Goal: Navigation & Orientation: Find specific page/section

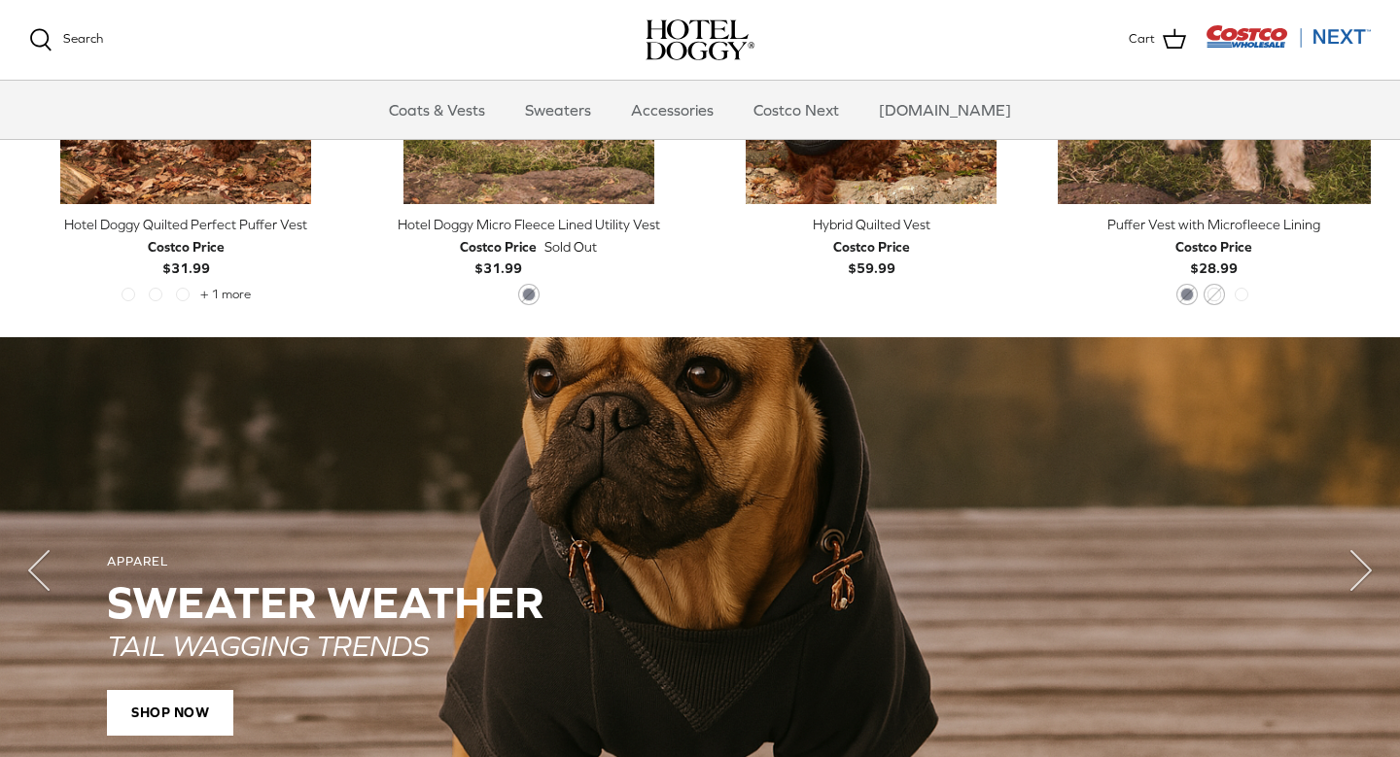
scroll to position [1090, 0]
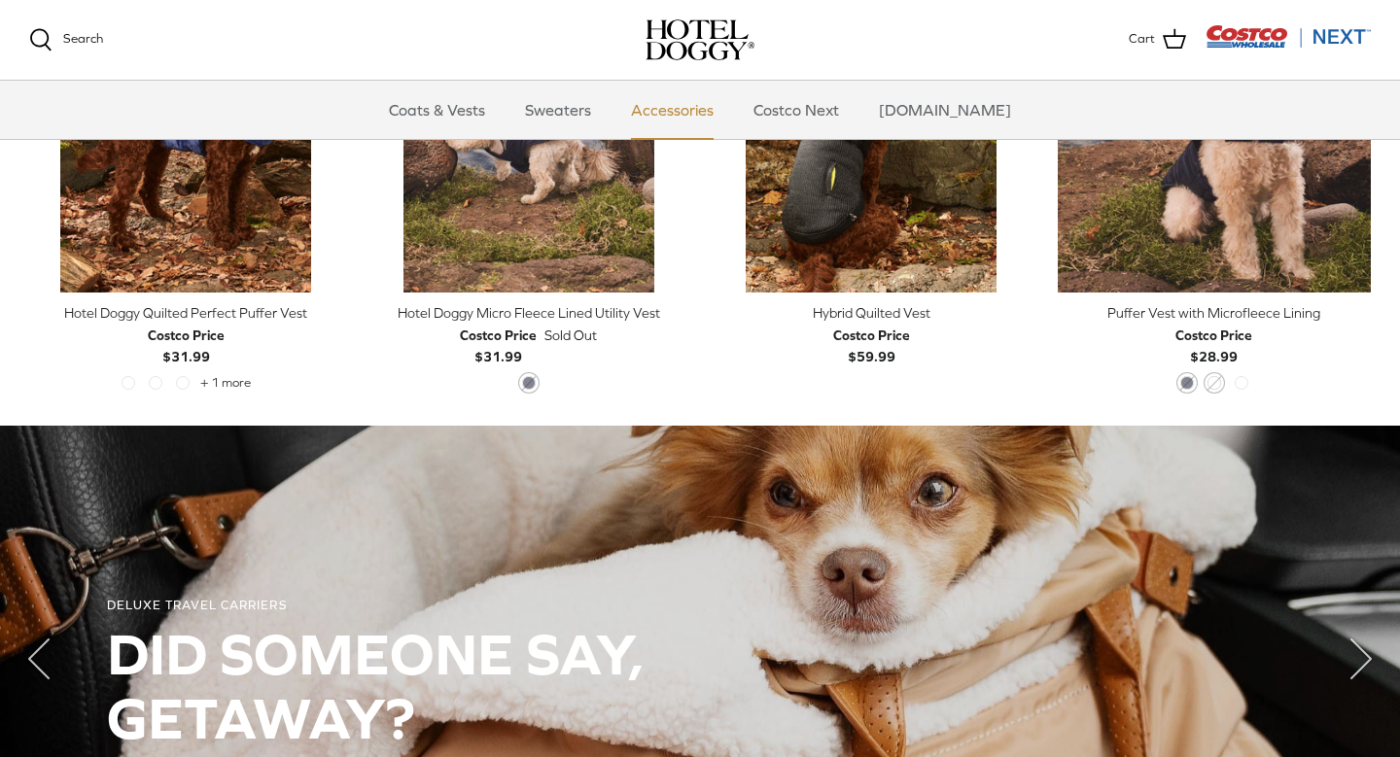
click at [672, 113] on link "Accessories" at bounding box center [673, 110] width 118 height 58
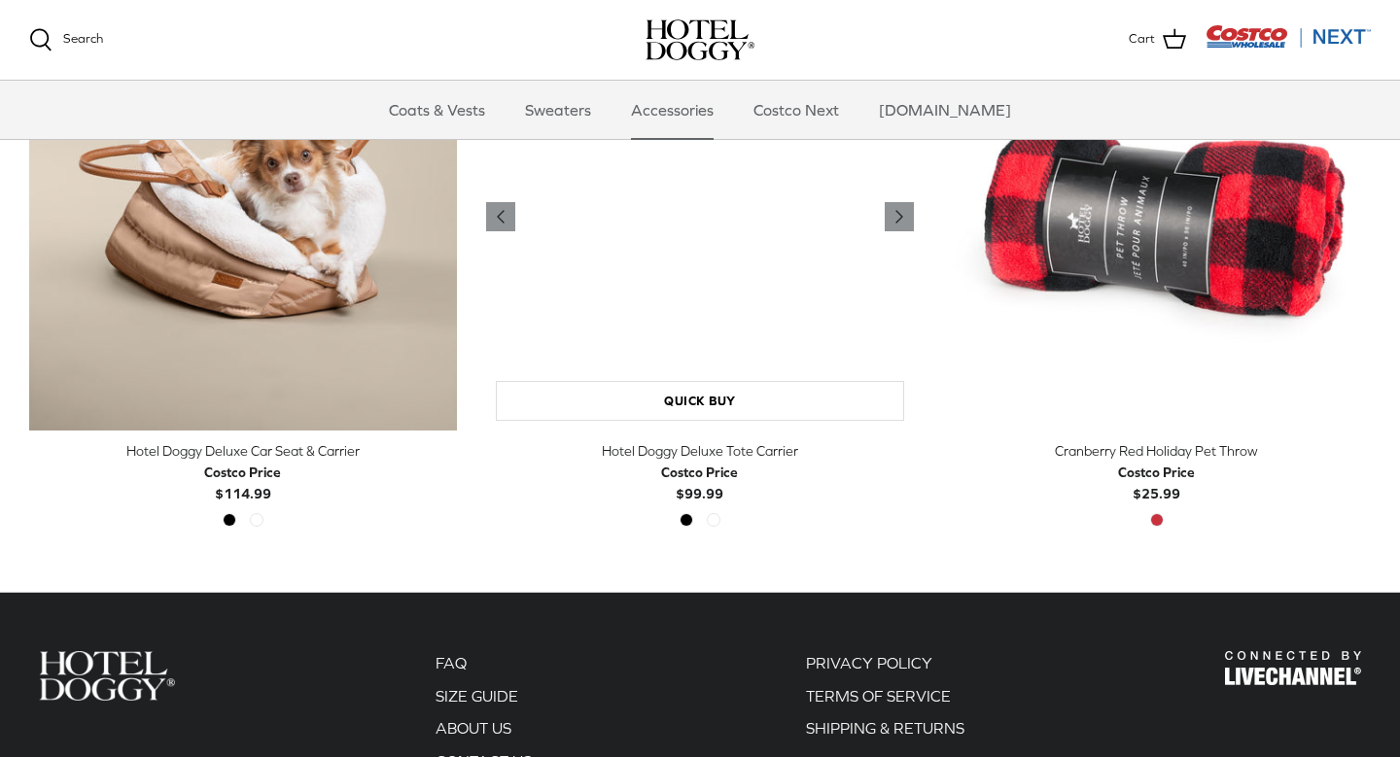
scroll to position [518, 0]
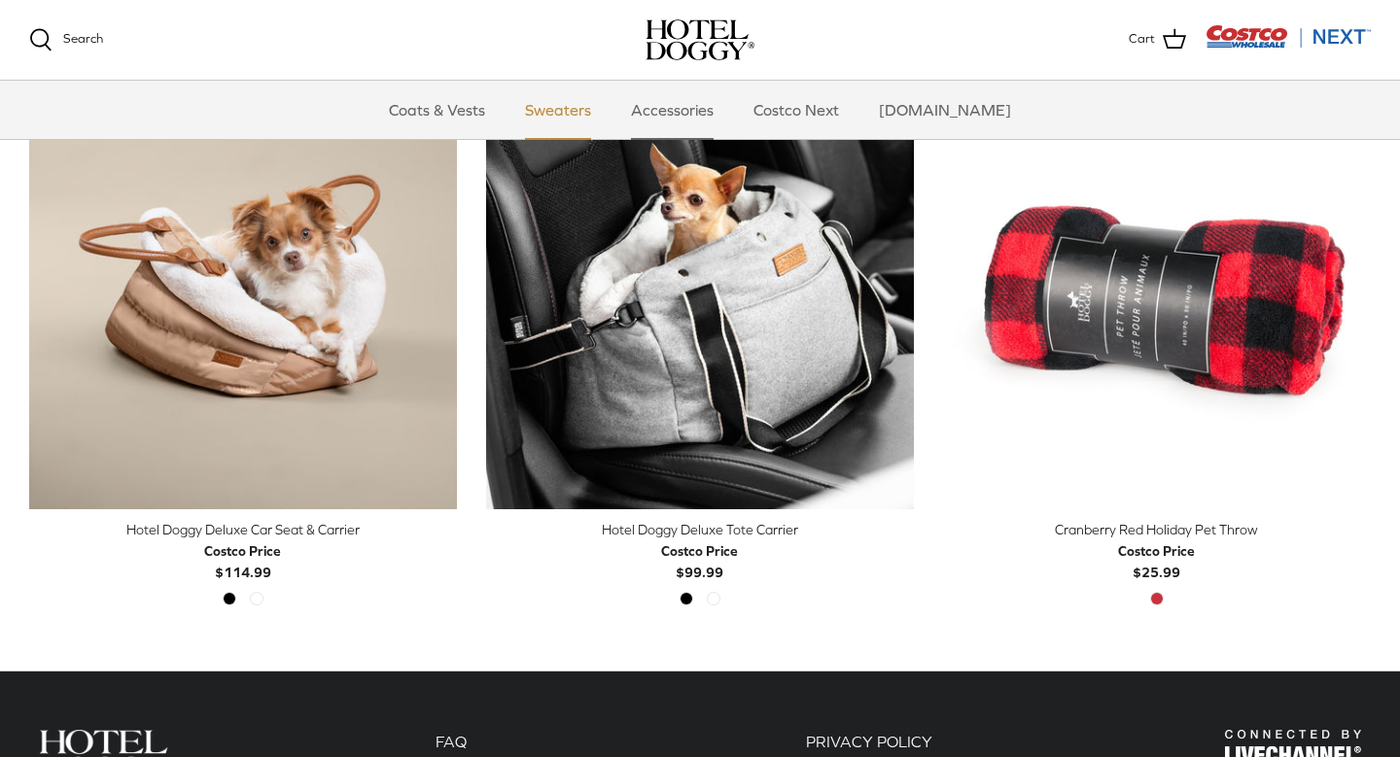
click at [599, 110] on link "Sweaters" at bounding box center [558, 110] width 101 height 58
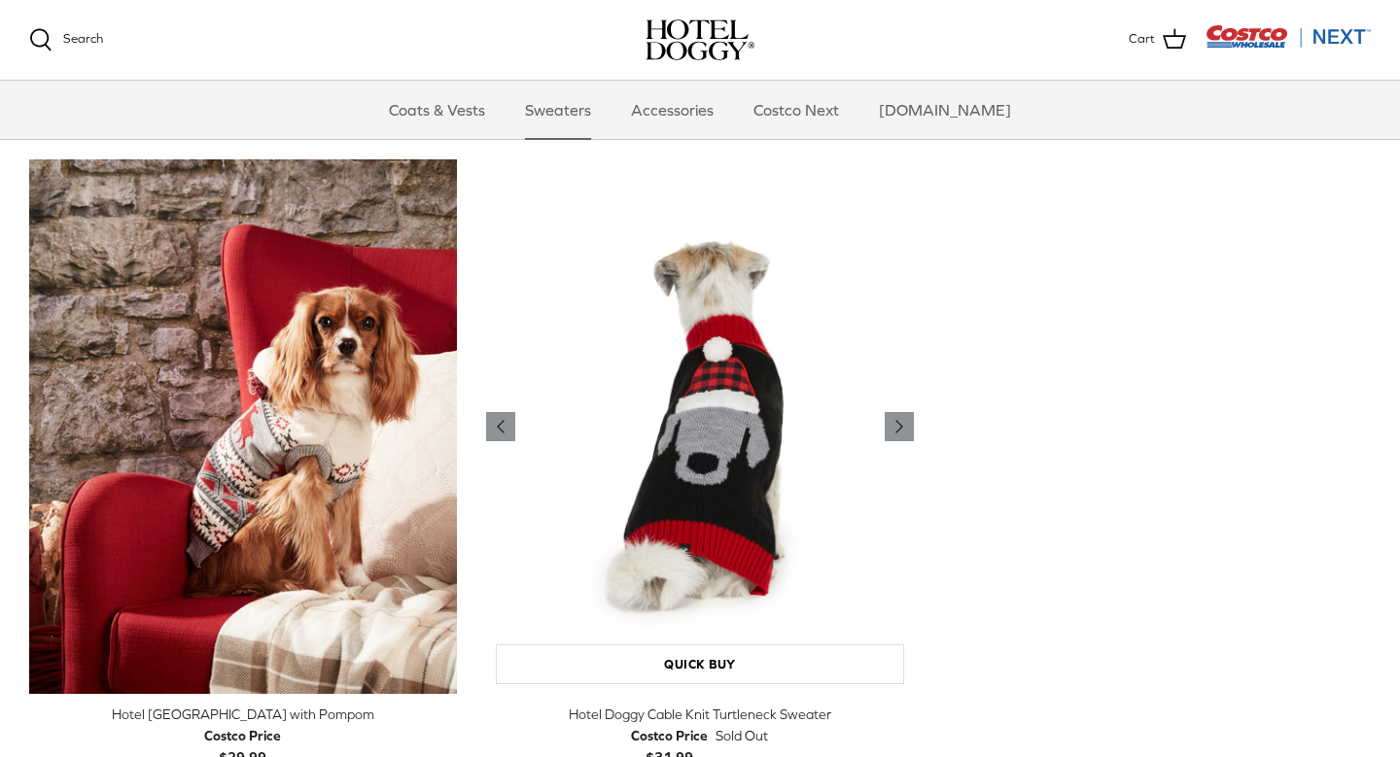
scroll to position [434, 0]
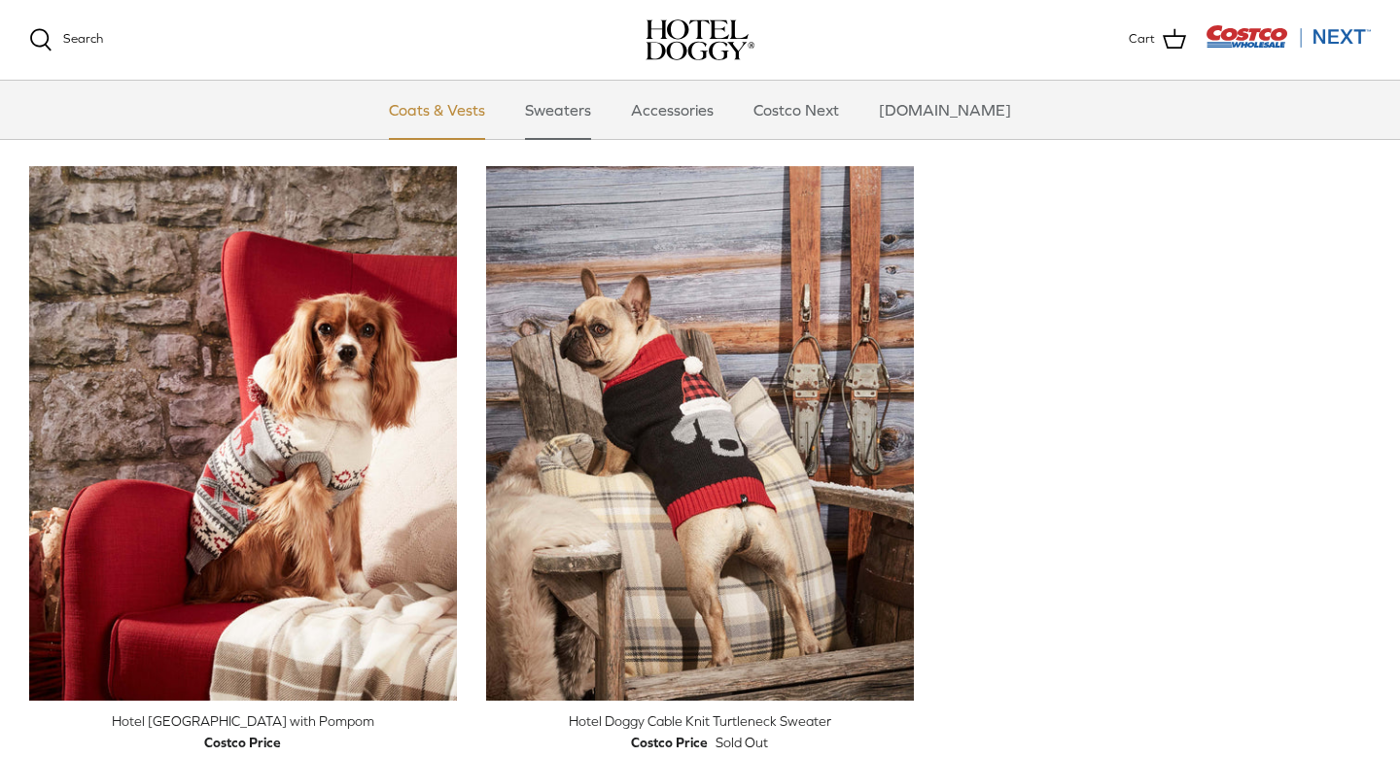
click at [493, 115] on link "Coats & Vests" at bounding box center [436, 110] width 131 height 58
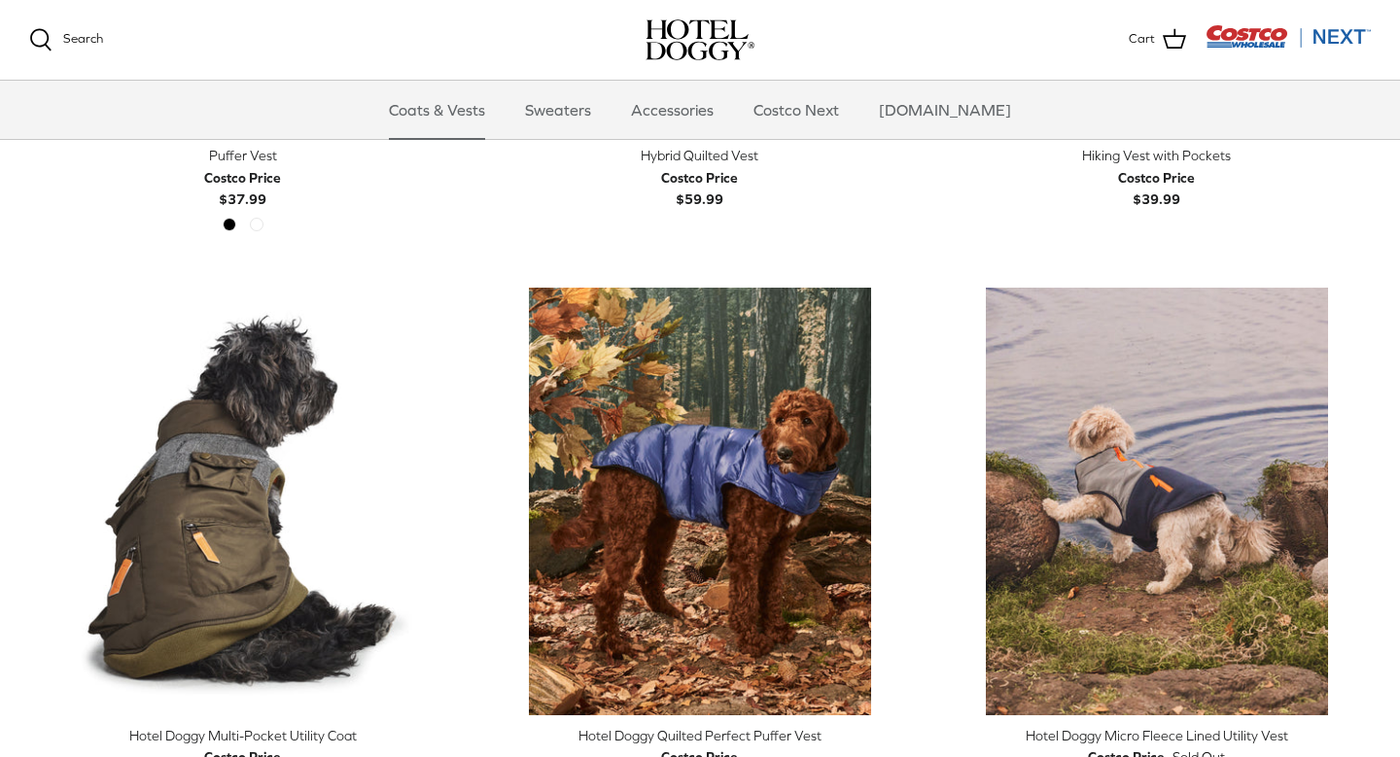
scroll to position [3559, 0]
